Goal: Task Accomplishment & Management: Manage account settings

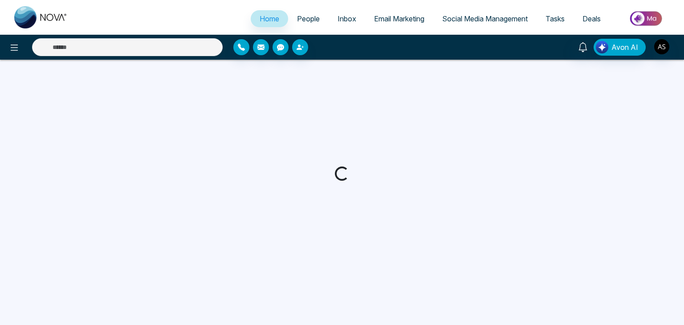
select select "*"
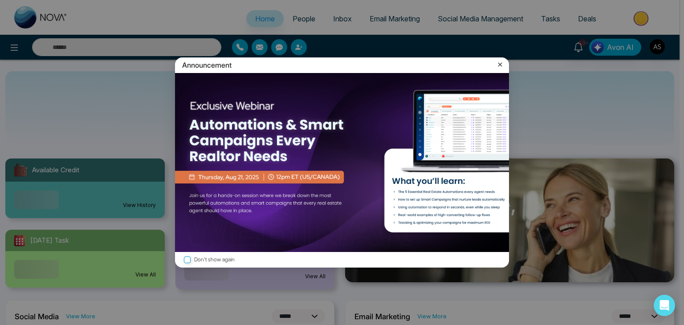
click at [18, 44] on div "Announcement Don't show again" at bounding box center [342, 162] width 684 height 325
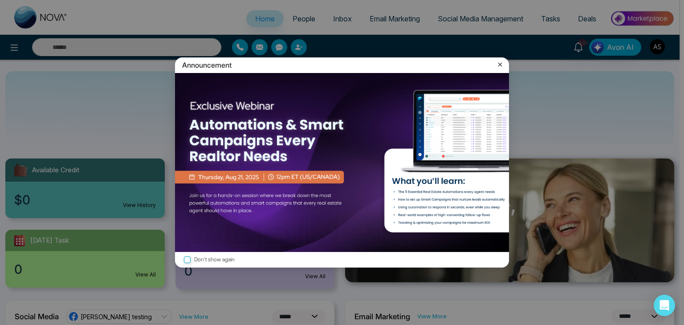
click at [18, 44] on div "Announcement Don't show again" at bounding box center [342, 162] width 684 height 325
click at [500, 66] on icon at bounding box center [500, 64] width 9 height 9
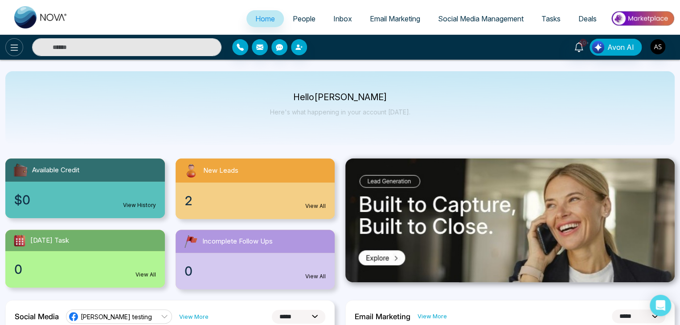
click at [15, 51] on icon at bounding box center [14, 47] width 11 height 11
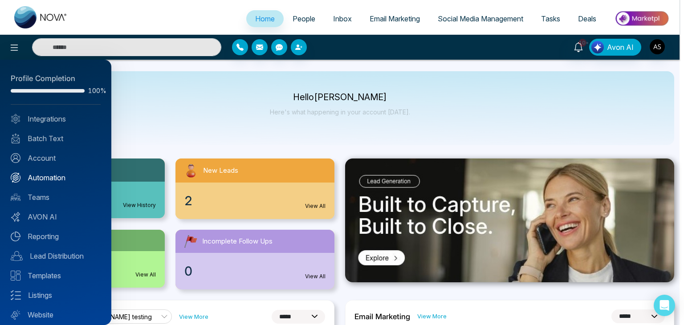
click at [44, 175] on link "Automation" at bounding box center [56, 177] width 90 height 11
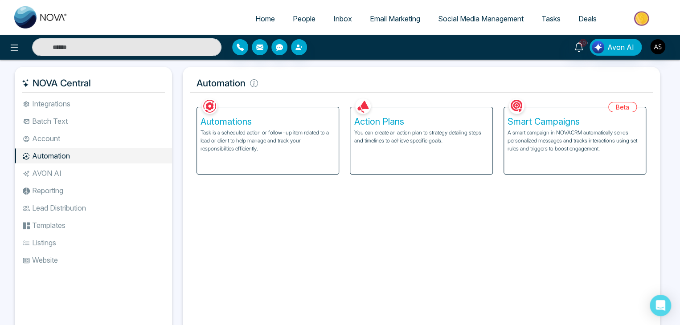
click at [89, 99] on li "Integrations" at bounding box center [93, 103] width 157 height 15
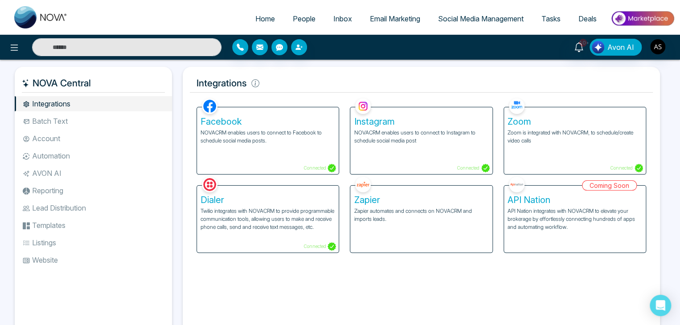
click at [319, 139] on p "NOVACRM enables users to connect to Facebook to schedule social media posts." at bounding box center [267, 137] width 134 height 16
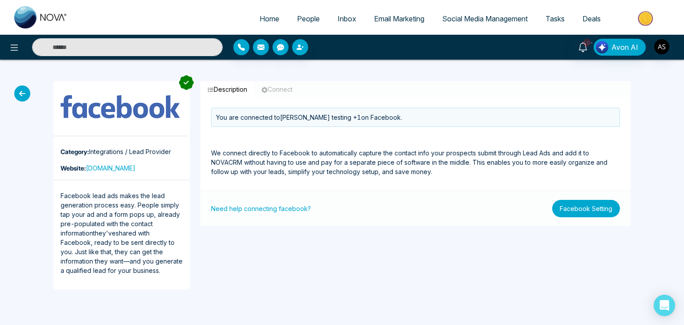
click at [572, 210] on button "Facebook Setting" at bounding box center [586, 208] width 68 height 17
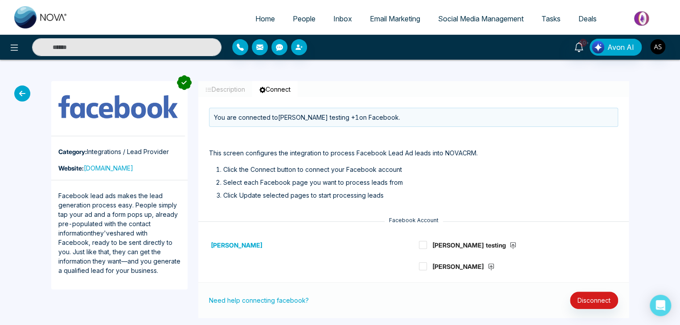
scroll to position [14, 0]
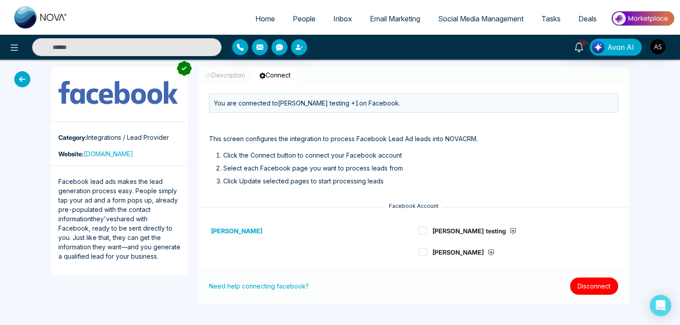
click at [588, 279] on button "Disconnect" at bounding box center [594, 285] width 48 height 17
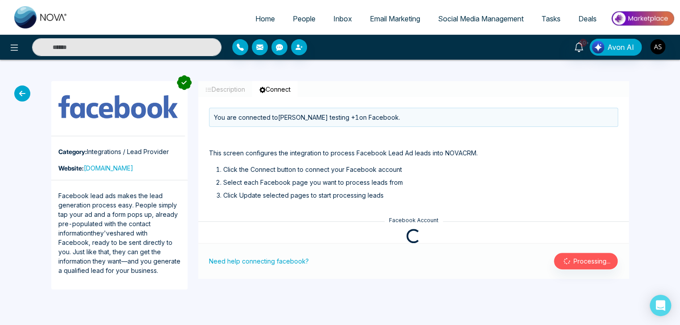
scroll to position [0, 0]
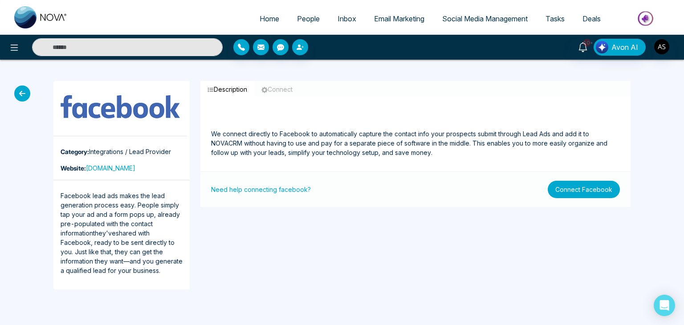
click at [594, 192] on button "Connect Facebook" at bounding box center [584, 189] width 72 height 17
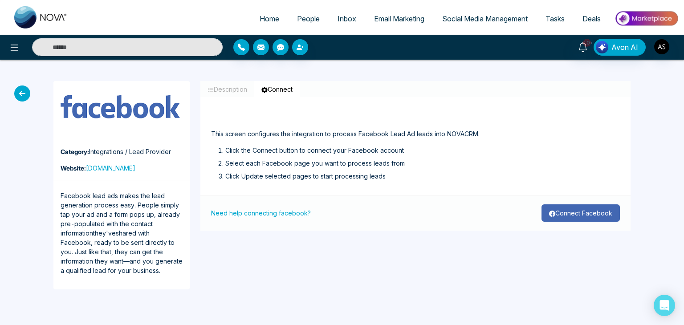
click at [595, 217] on button "Connect Facebook" at bounding box center [580, 212] width 78 height 17
click at [554, 215] on icon "button" at bounding box center [552, 214] width 6 height 6
click at [552, 207] on button "Connect Facebook" at bounding box center [580, 212] width 78 height 17
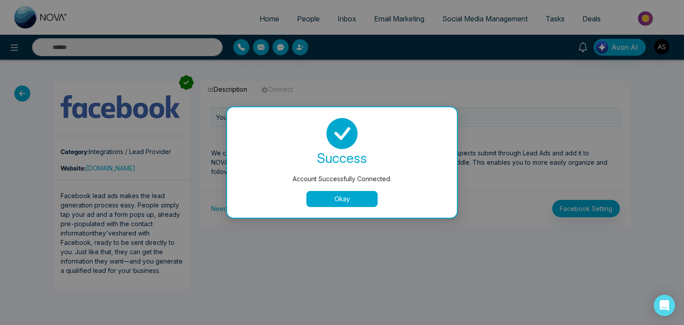
click at [367, 199] on button "Okay" at bounding box center [341, 199] width 71 height 16
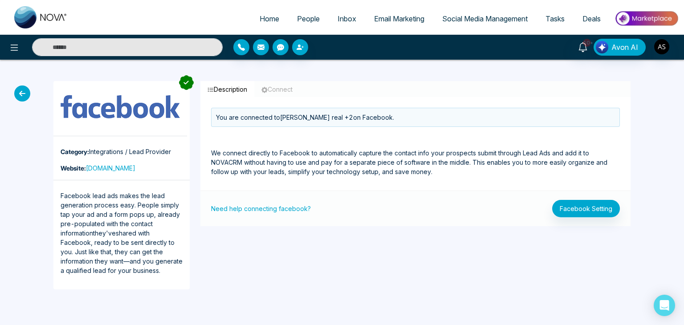
click at [21, 98] on icon at bounding box center [22, 93] width 16 height 16
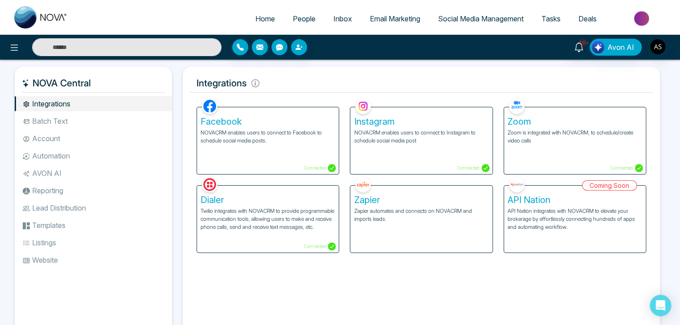
click at [394, 147] on div "Instagram NOVACRM enables users to connect to Instagram to schedule social medi…" at bounding box center [421, 140] width 142 height 67
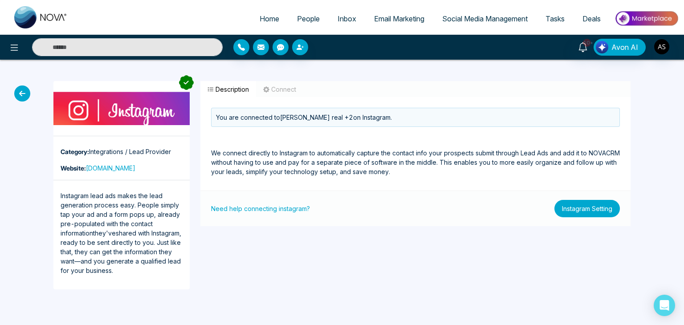
click at [591, 211] on button "Instagram Setting" at bounding box center [586, 208] width 65 height 17
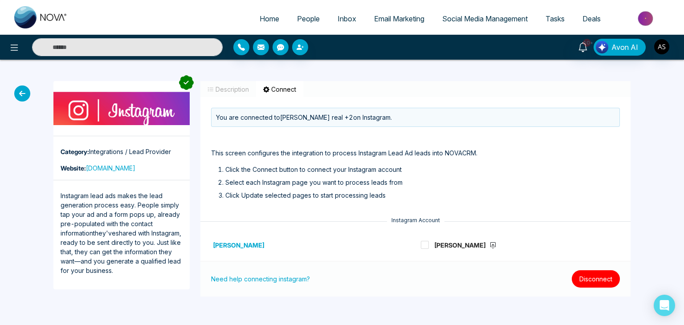
click at [587, 280] on button "Disconnect" at bounding box center [596, 278] width 48 height 17
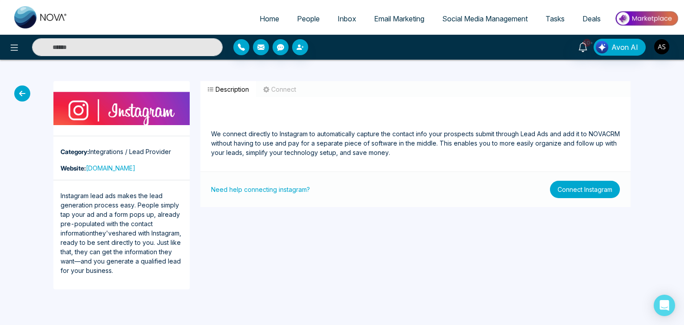
click at [595, 195] on button "Connect Instagram" at bounding box center [585, 189] width 70 height 17
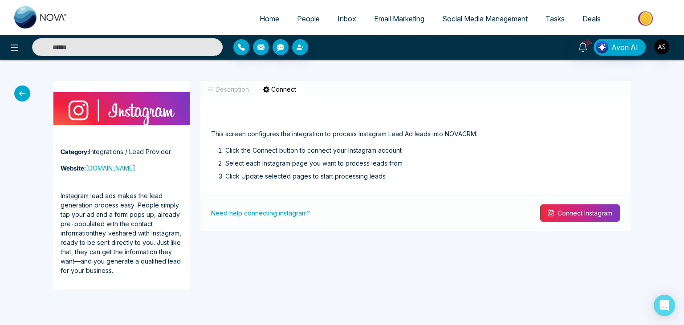
click at [588, 212] on button "Connect Instagram" at bounding box center [580, 212] width 80 height 17
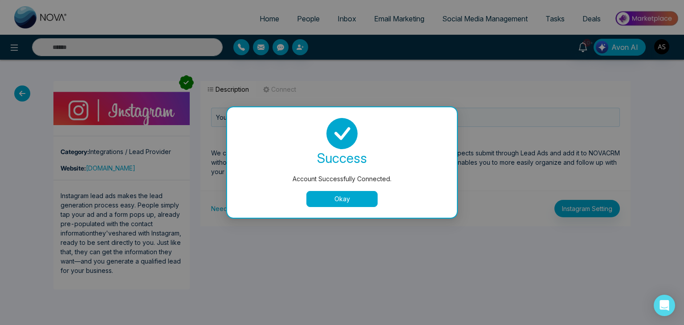
click at [373, 200] on button "Okay" at bounding box center [341, 199] width 71 height 16
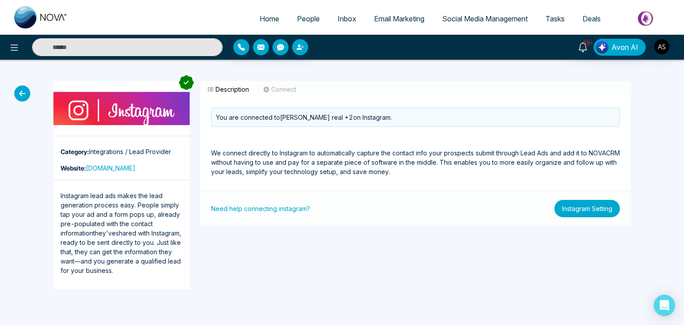
click at [592, 205] on button "Instagram Setting" at bounding box center [586, 208] width 65 height 17
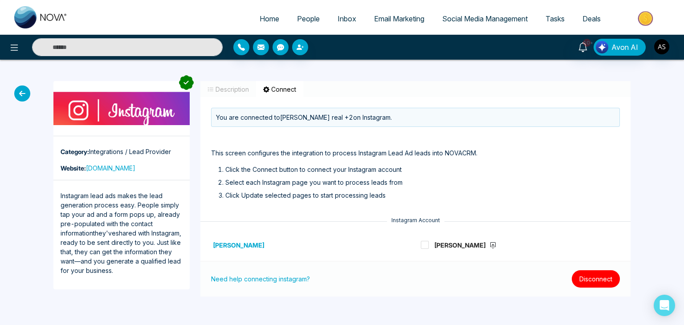
click at [587, 284] on button "Disconnect" at bounding box center [596, 278] width 48 height 17
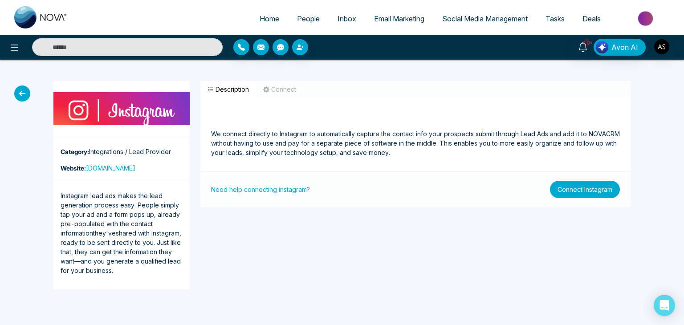
click at [597, 186] on button "Connect Instagram" at bounding box center [585, 189] width 70 height 17
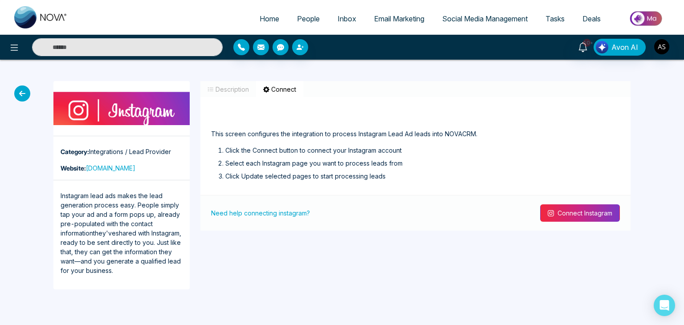
click at [585, 214] on button "Connect Instagram" at bounding box center [580, 212] width 80 height 17
click at [570, 212] on button "Connect Instagram" at bounding box center [580, 212] width 80 height 17
click at [559, 217] on button "Connect Instagram" at bounding box center [580, 212] width 80 height 17
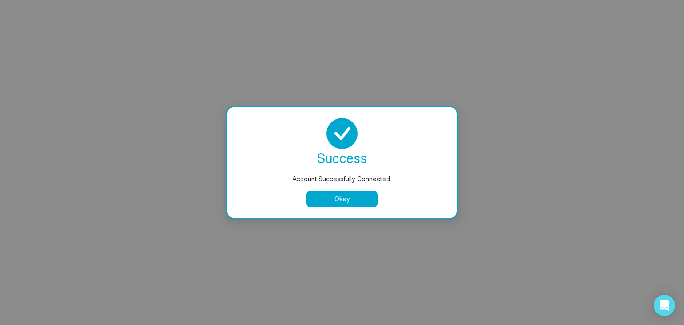
click at [345, 202] on button "Okay" at bounding box center [341, 199] width 71 height 16
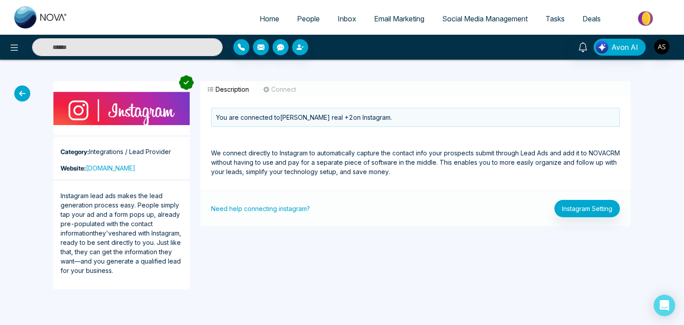
click at [265, 8] on ul "Home People Inbox Email Marketing Social Media Management Tasks Deals" at bounding box center [378, 19] width 602 height 24
click at [265, 16] on span "Home" at bounding box center [270, 18] width 20 height 9
select select "*"
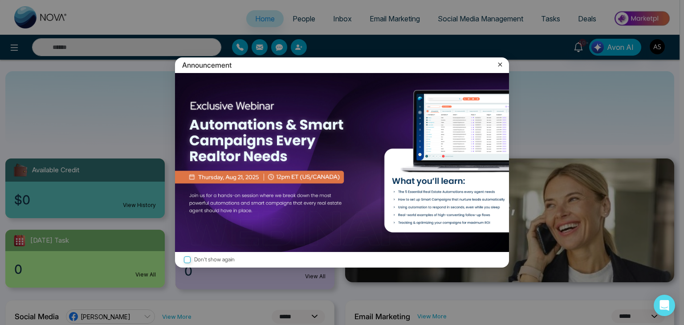
click at [502, 65] on icon at bounding box center [500, 64] width 9 height 9
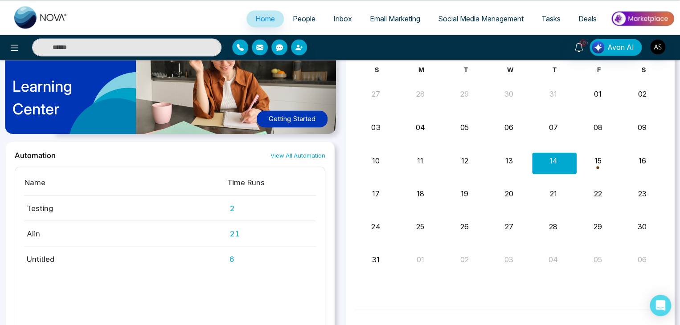
scroll to position [707, 0]
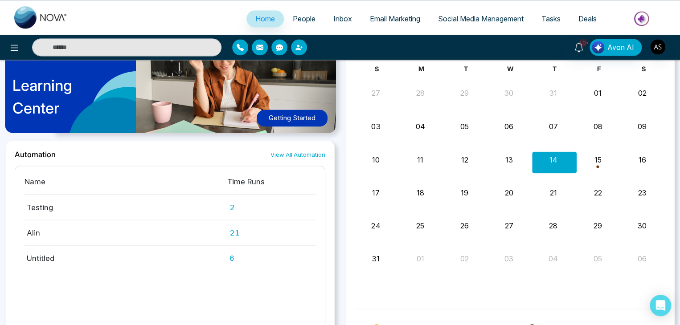
click at [297, 104] on div "Learning Center Getting Started" at bounding box center [169, 80] width 329 height 119
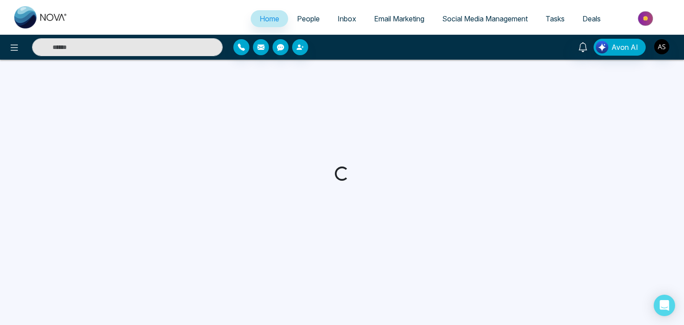
select select "*"
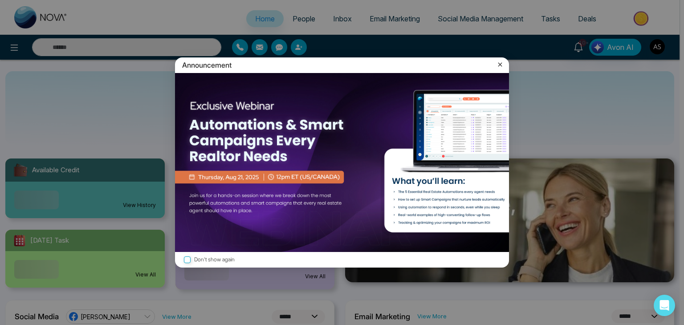
click at [499, 62] on icon at bounding box center [500, 64] width 9 height 9
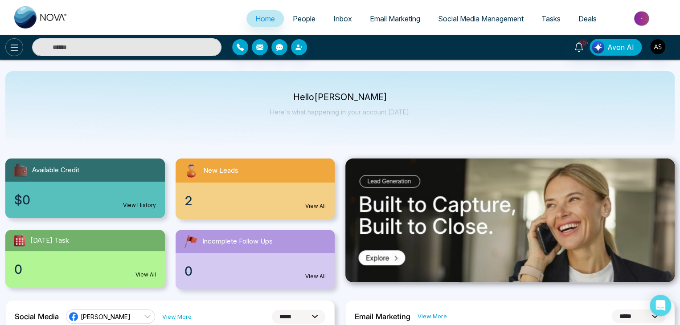
click at [16, 47] on icon at bounding box center [14, 47] width 11 height 11
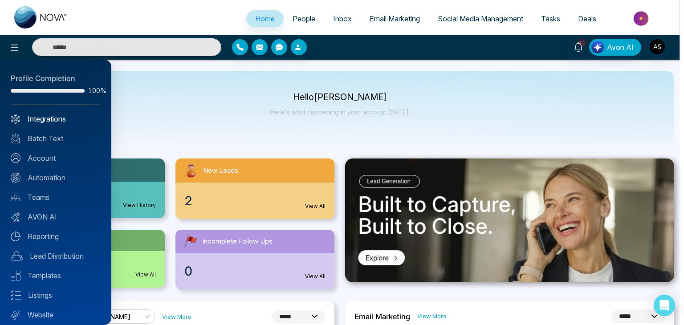
click at [44, 114] on link "Integrations" at bounding box center [56, 119] width 90 height 11
